Goal: Task Accomplishment & Management: Complete application form

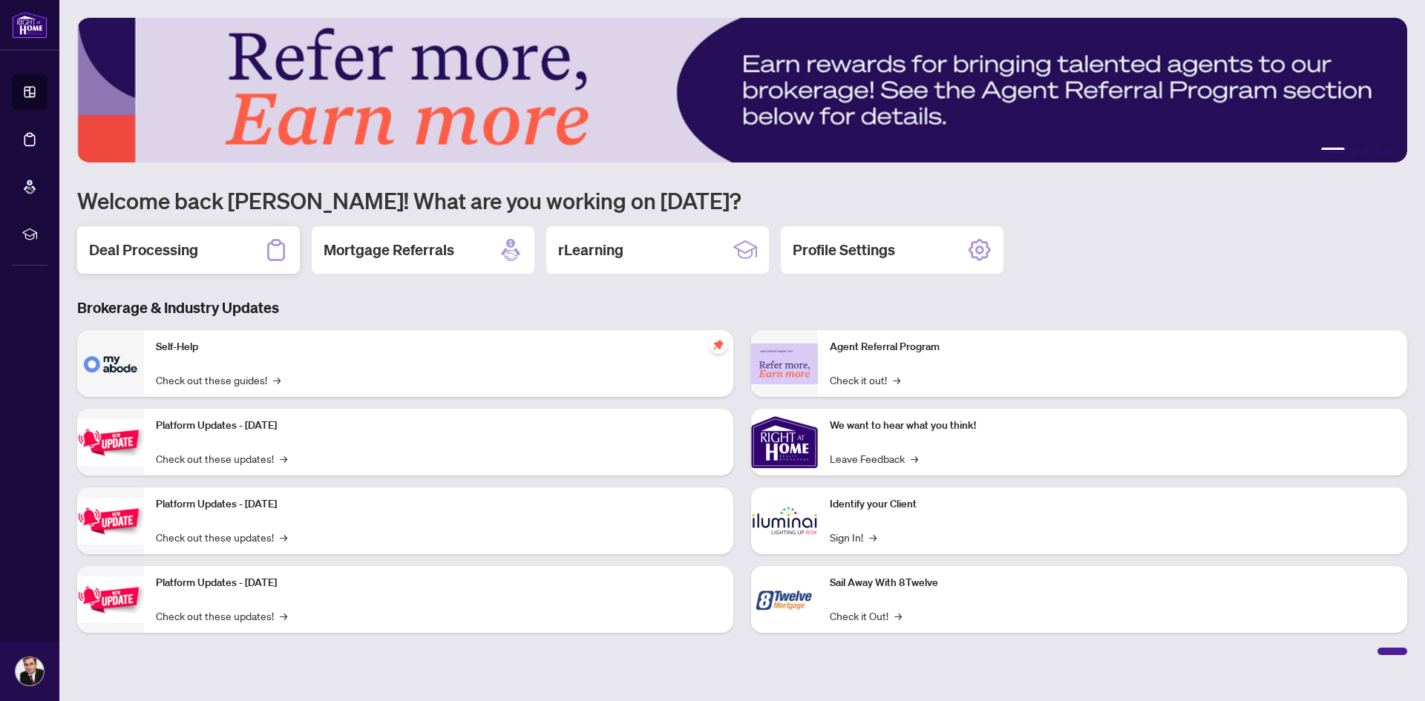
click at [163, 259] on h2 "Deal Processing" at bounding box center [143, 250] width 109 height 21
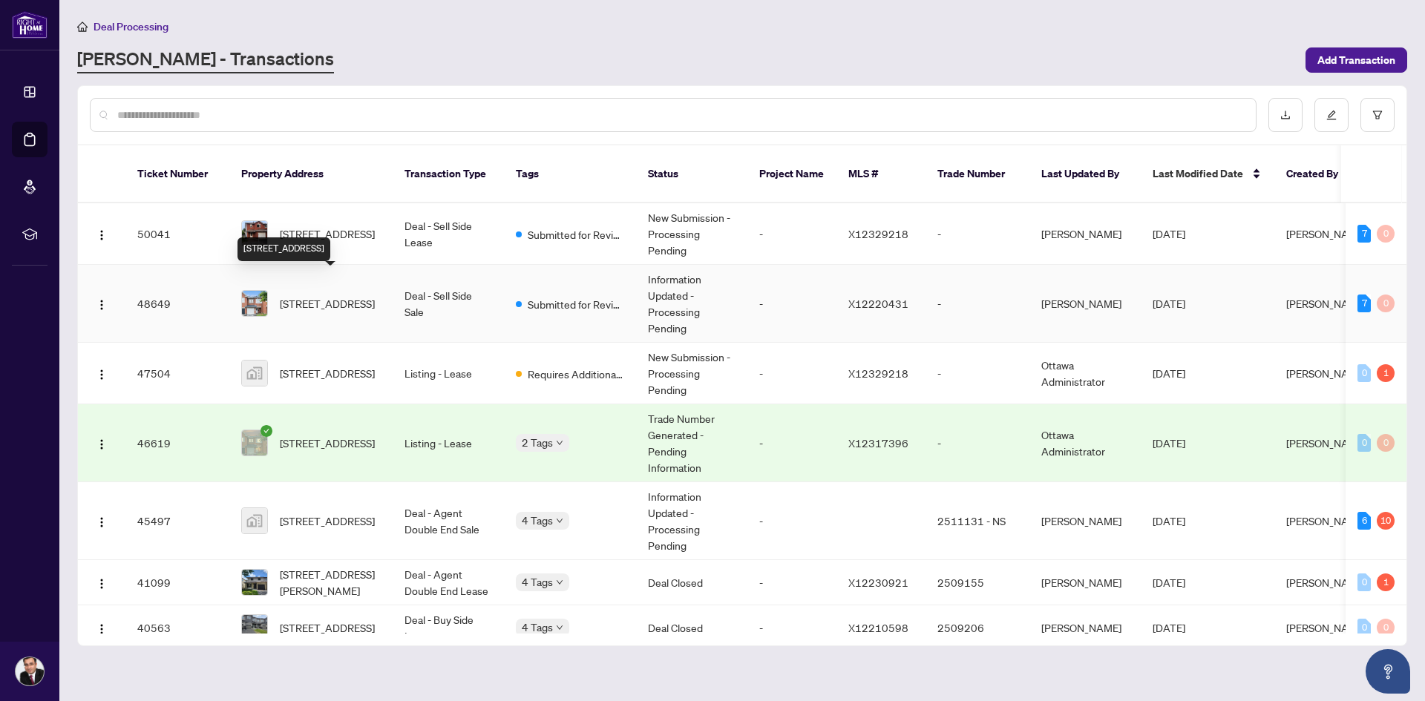
click at [355, 298] on span "[STREET_ADDRESS]" at bounding box center [327, 303] width 95 height 16
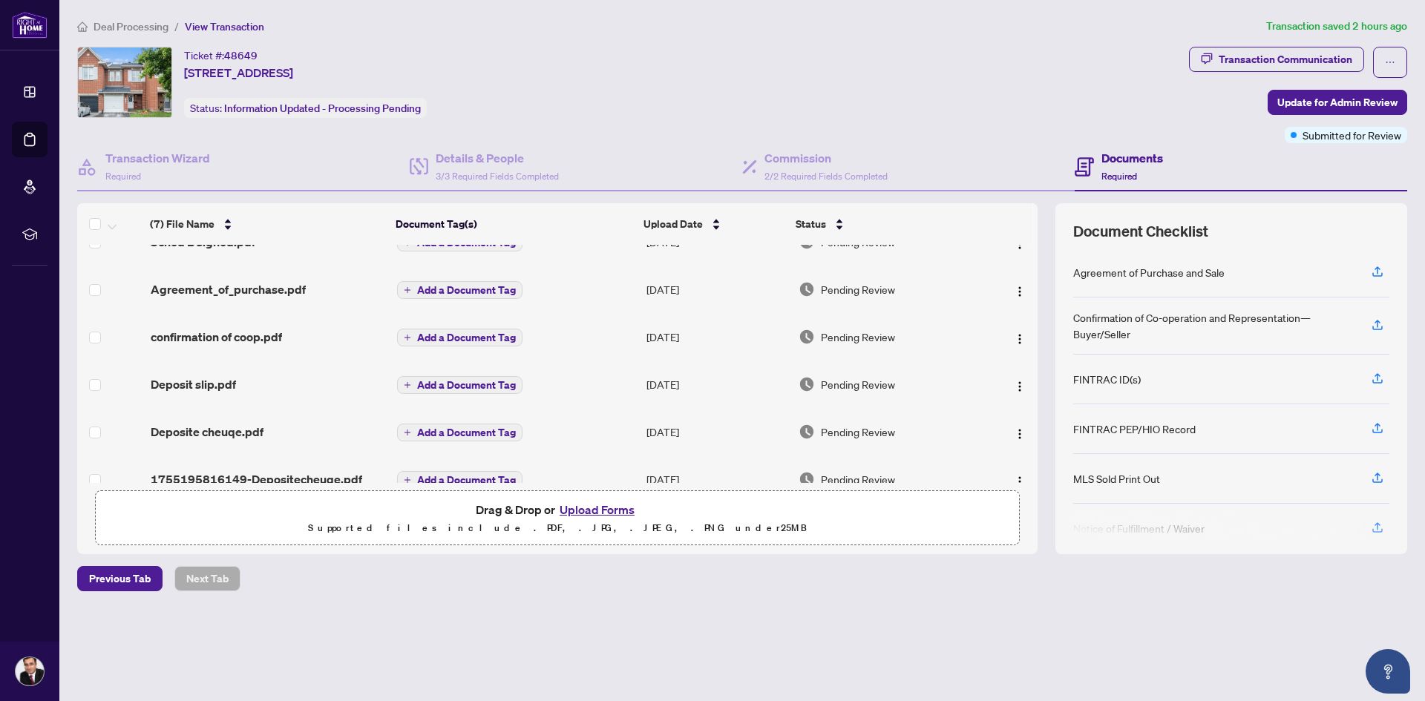
scroll to position [99, 0]
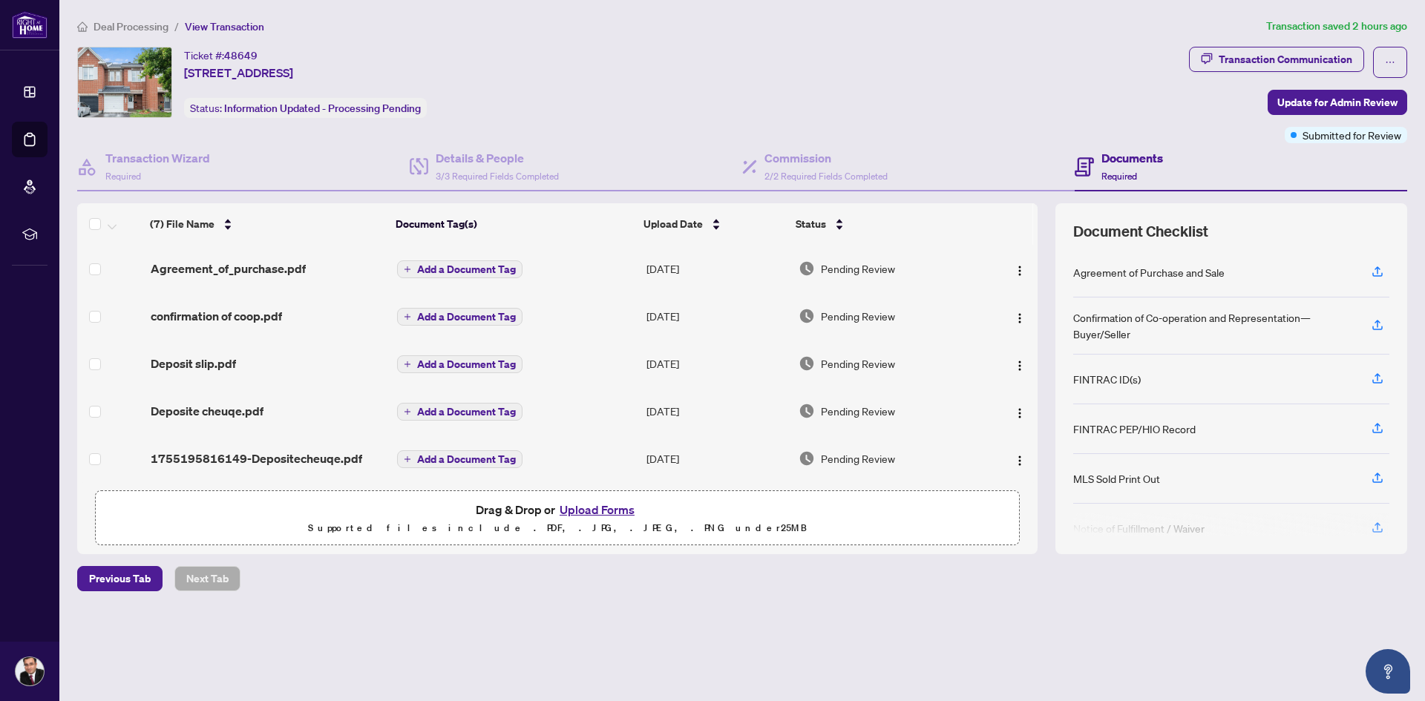
click at [582, 509] on button "Upload Forms" at bounding box center [597, 509] width 84 height 19
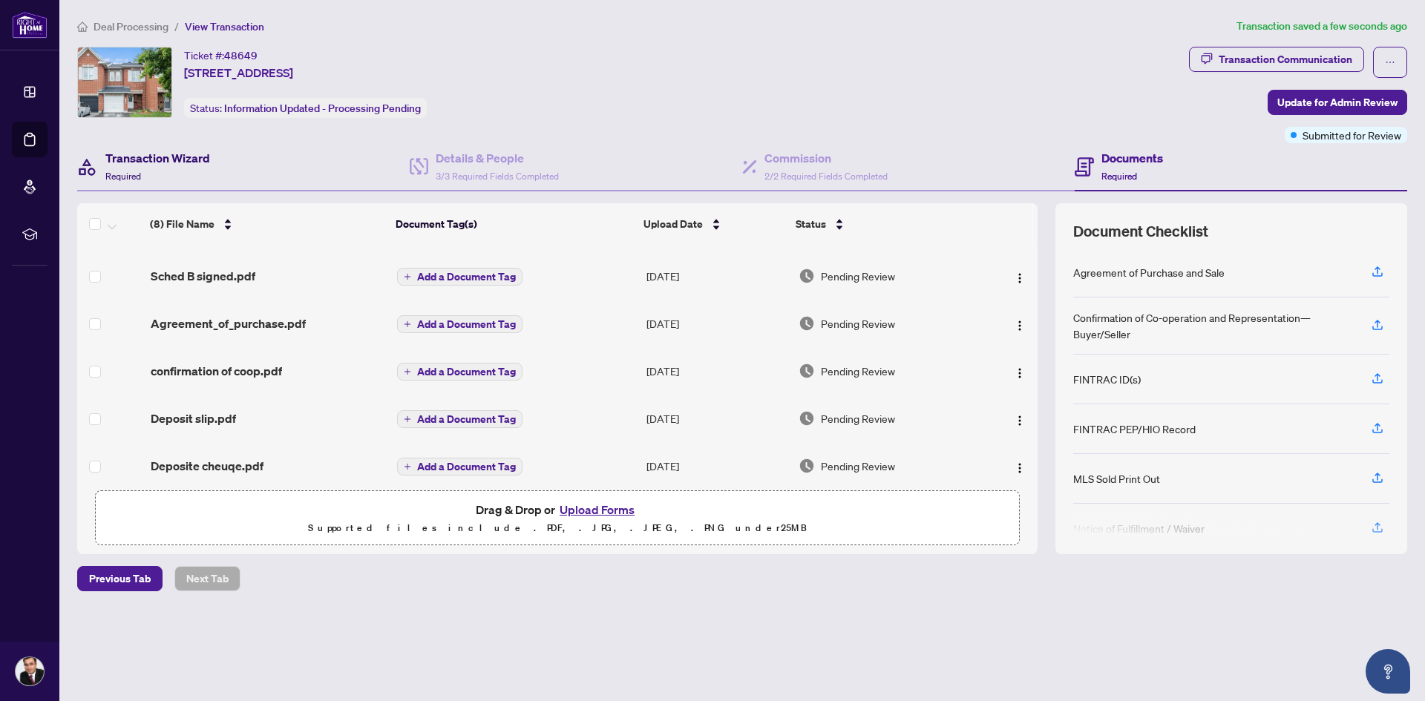
click at [186, 169] on div "Transaction Wizard Required" at bounding box center [157, 166] width 105 height 35
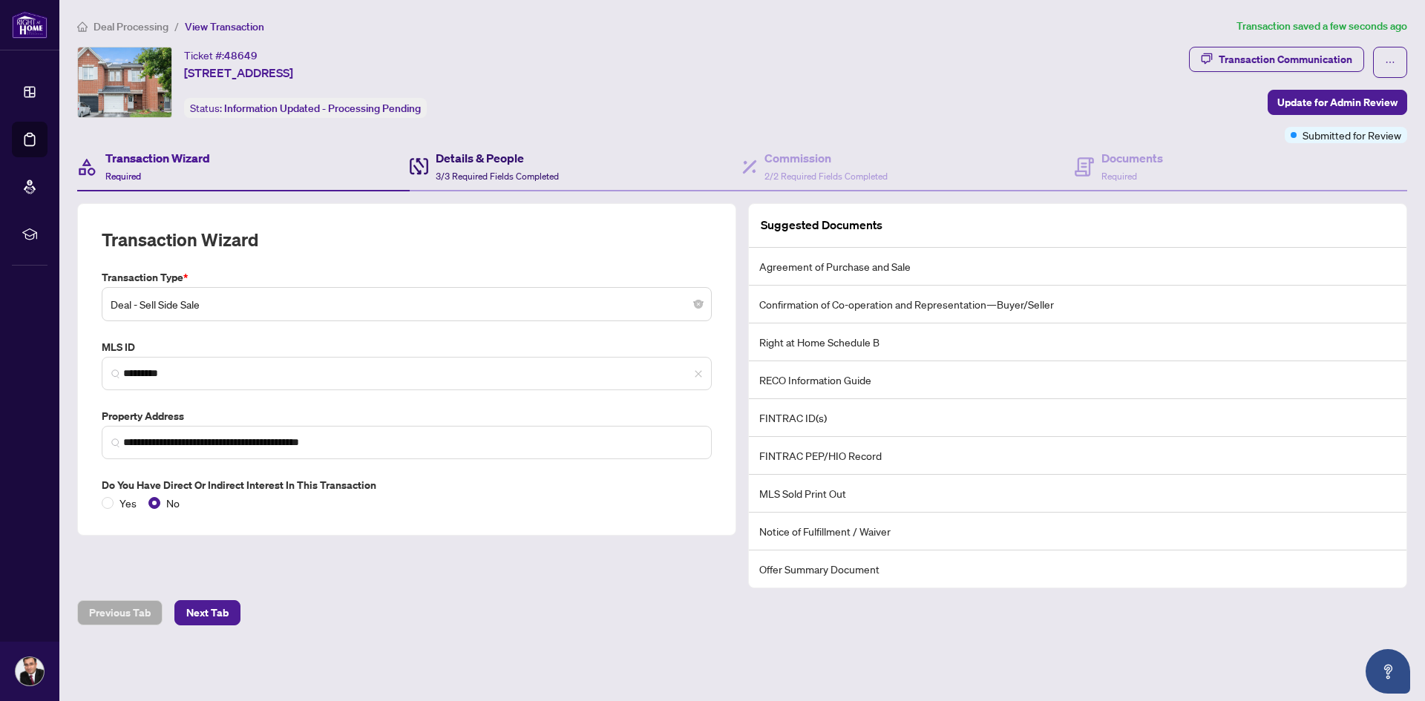
click at [459, 171] on span "3/3 Required Fields Completed" at bounding box center [497, 176] width 123 height 11
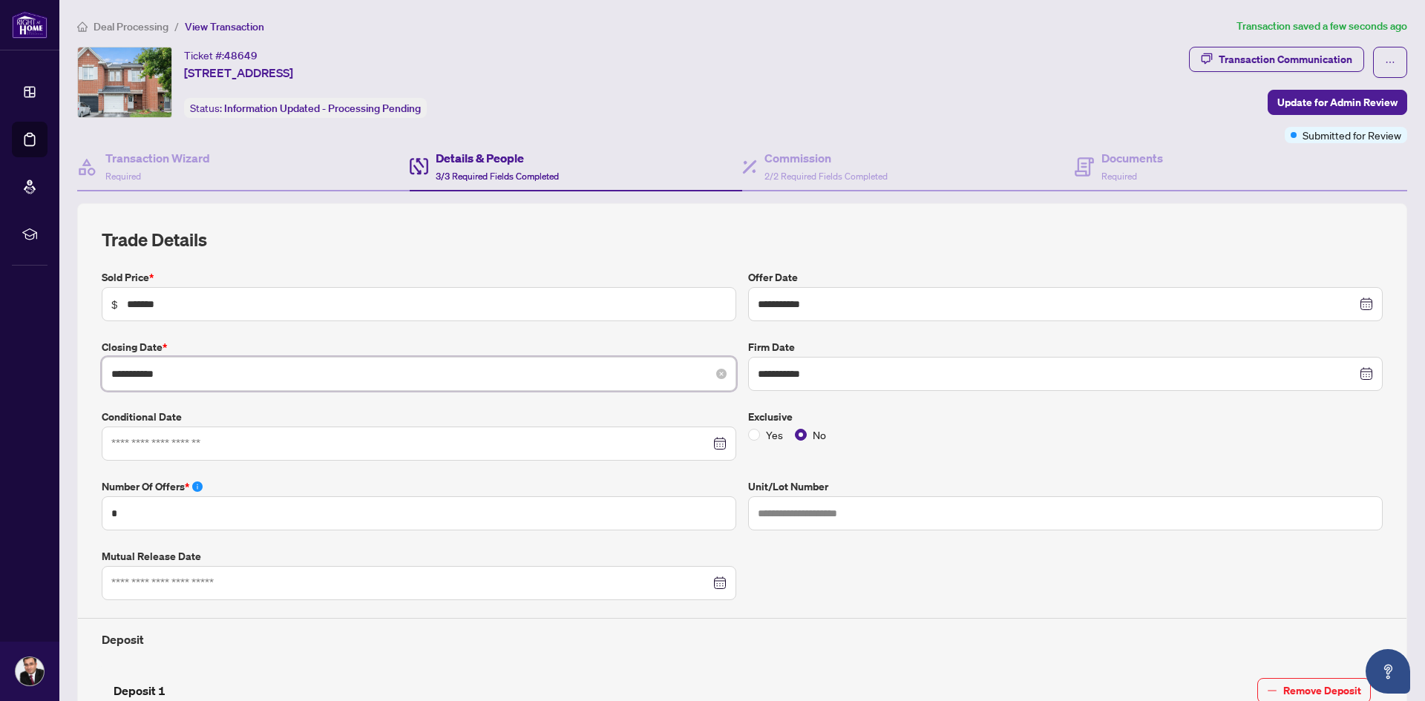
click at [200, 379] on input "**********" at bounding box center [410, 374] width 599 height 16
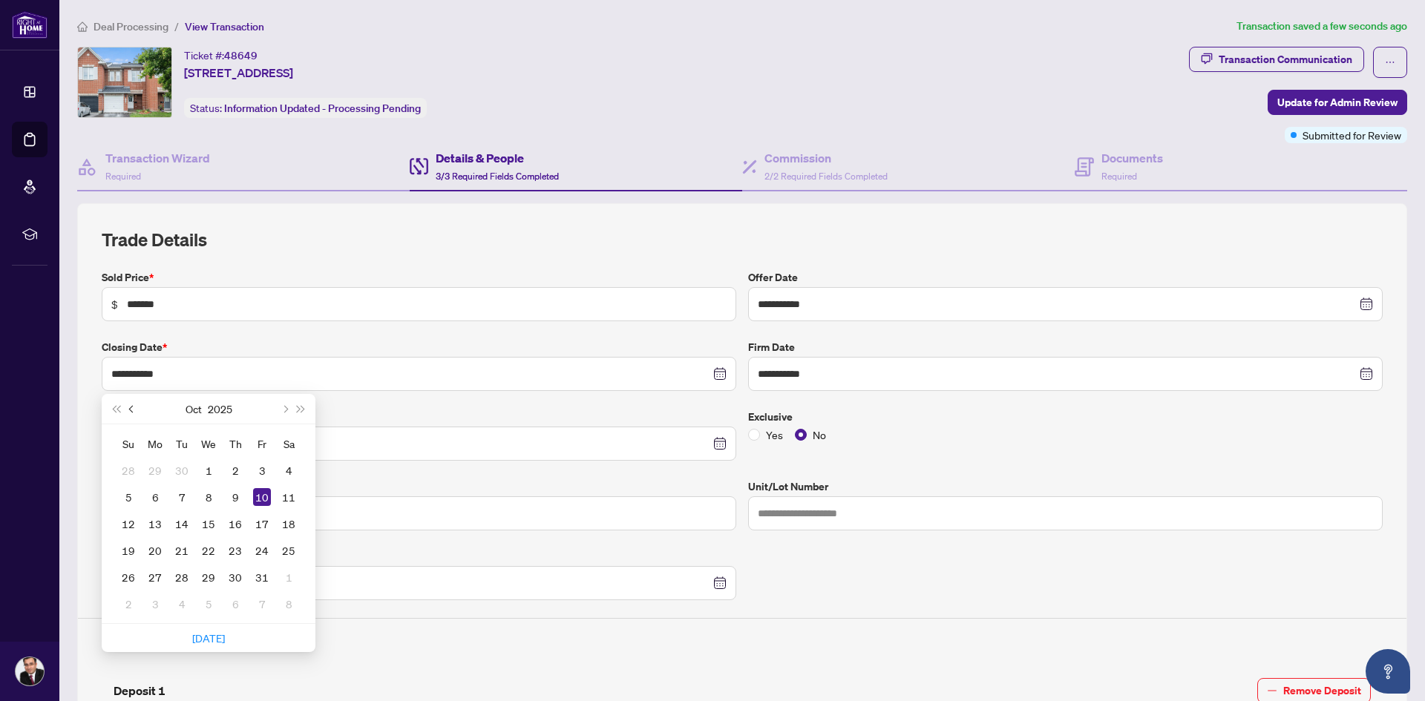
click at [131, 408] on span "Previous month (PageUp)" at bounding box center [132, 408] width 7 height 7
type input "**********"
click at [261, 547] on div "26" at bounding box center [262, 551] width 18 height 18
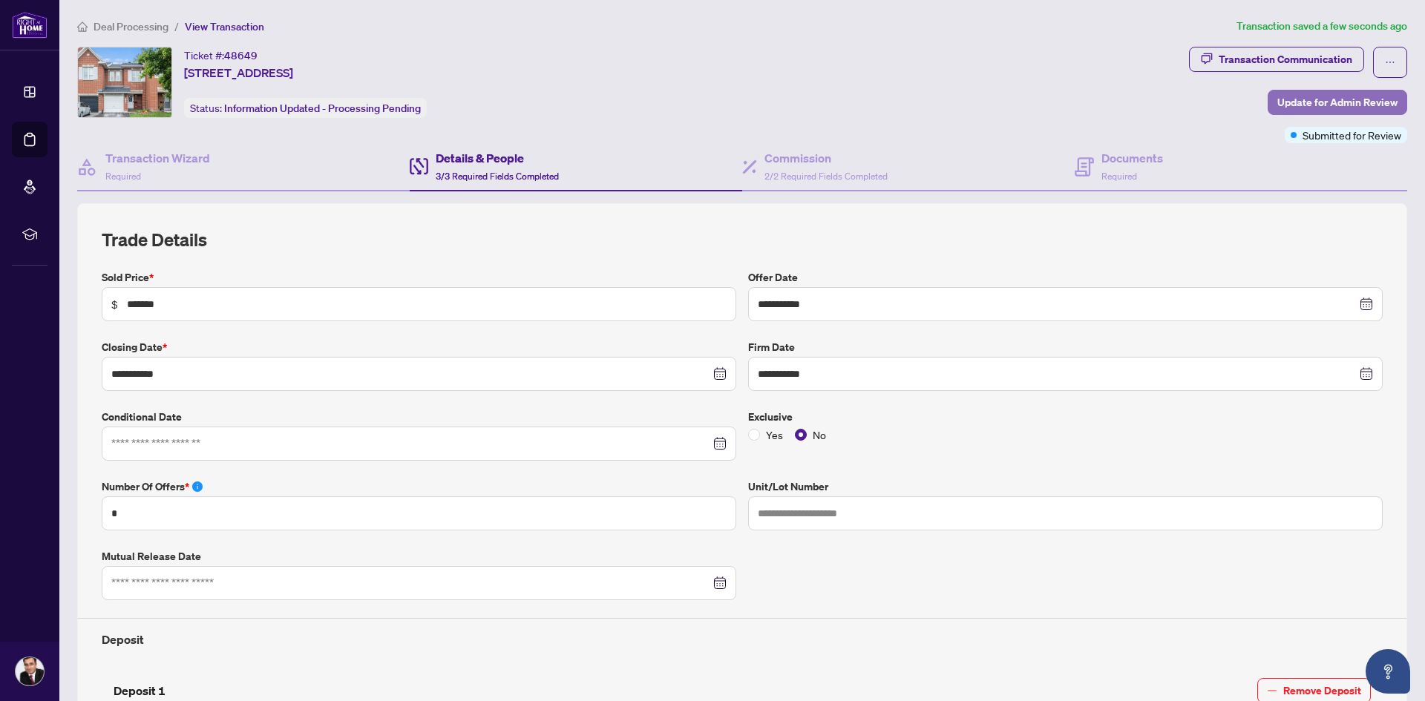
click at [1327, 102] on span "Update for Admin Review" at bounding box center [1338, 103] width 120 height 24
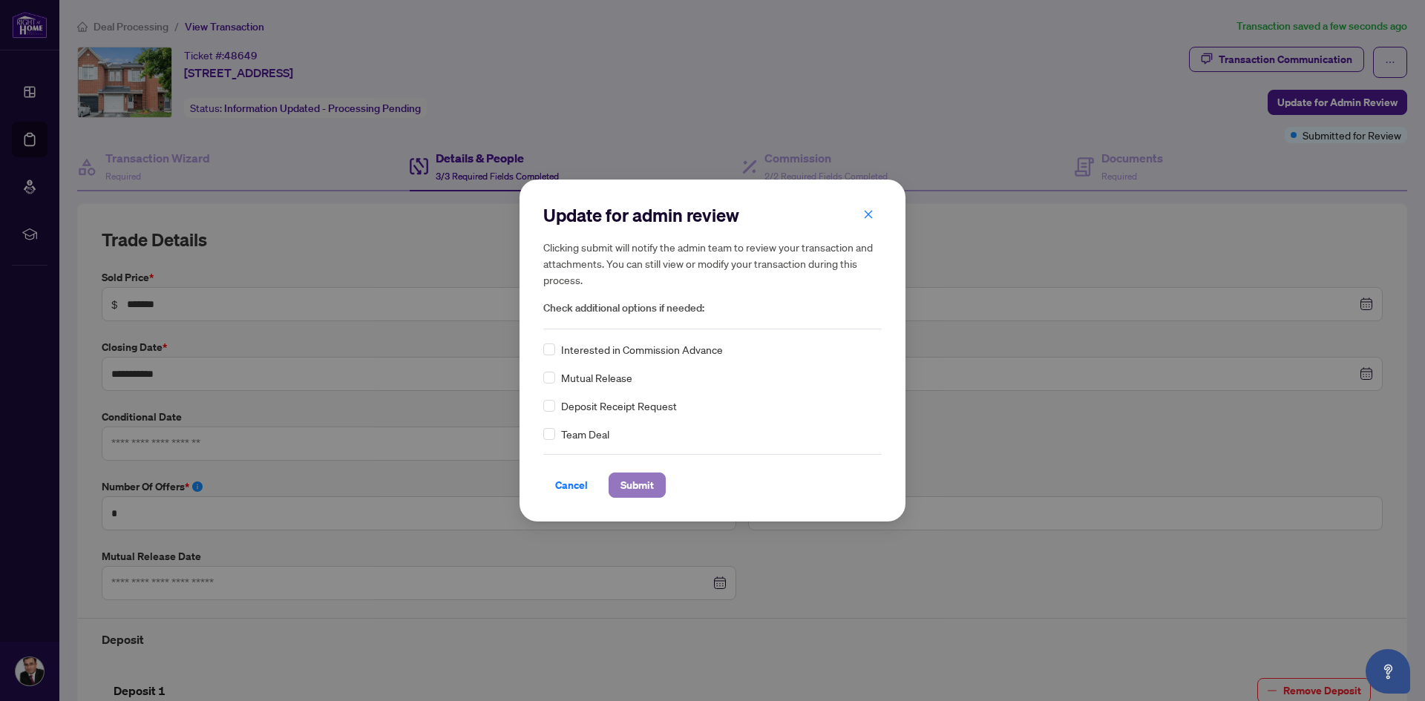
click at [632, 488] on span "Submit" at bounding box center [637, 486] width 33 height 24
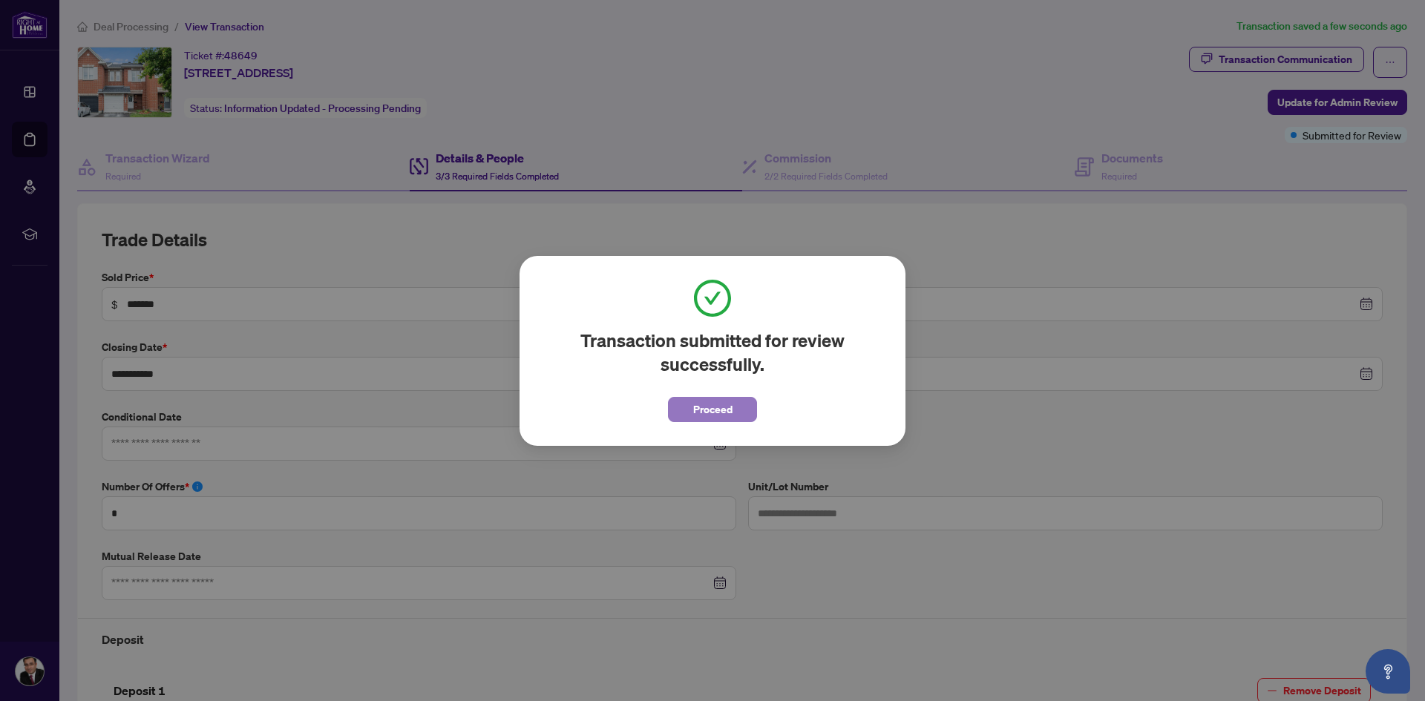
click at [693, 417] on span "Proceed" at bounding box center [712, 410] width 39 height 24
